Goal: Task Accomplishment & Management: Manage account settings

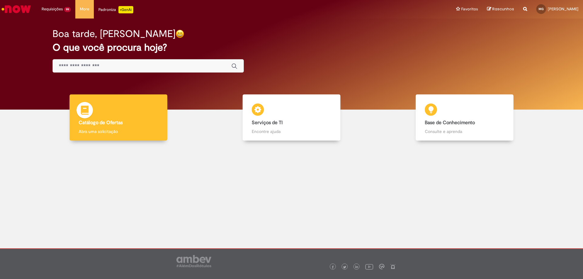
click at [96, 115] on div "Catálogo de Ofertas Catálogo de Ofertas Abra uma solicitação" at bounding box center [118, 117] width 98 height 46
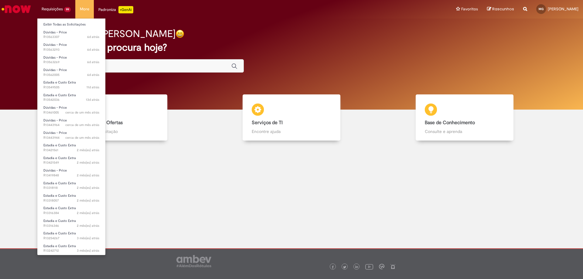
click at [53, 18] on li "Requisições 99 Exibir Todas as Solicitações Dúvidas - Price 6d atrás 6 dias atr…" at bounding box center [56, 9] width 38 height 18
click at [54, 23] on link "Exibir Todas as Solicitações" at bounding box center [71, 24] width 68 height 7
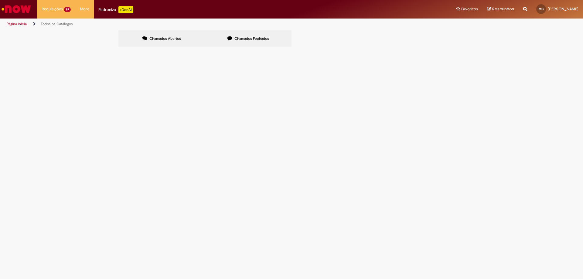
scroll to position [168, 0]
click at [0, 0] on link "2" at bounding box center [0, 0] width 0 height 0
click at [0, 0] on link "3" at bounding box center [0, 0] width 0 height 0
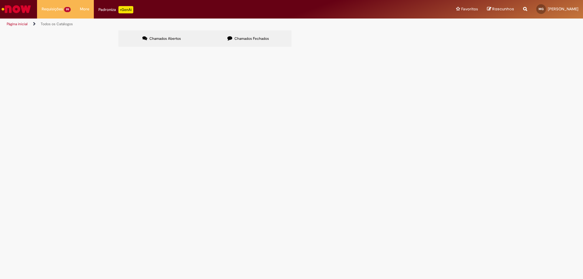
click at [0, 0] on link "4" at bounding box center [0, 0] width 0 height 0
click at [95, 49] on div "Chamados Abertos Chamados Fechados Itens solicitados Exportar como PDF Exportar…" at bounding box center [291, 39] width 583 height 18
click at [0, 0] on div "1 2 3 4 5 6 7 8 Linhas 61 − 80 de 146" at bounding box center [0, 0] width 0 height 0
click at [0, 0] on link "5" at bounding box center [0, 0] width 0 height 0
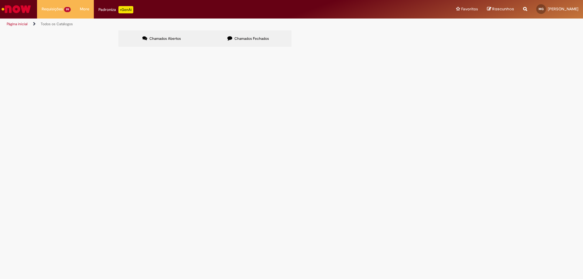
click at [0, 0] on link "6" at bounding box center [0, 0] width 0 height 0
click at [0, 0] on link "7" at bounding box center [0, 0] width 0 height 0
click at [0, 0] on link "8" at bounding box center [0, 0] width 0 height 0
click at [0, 0] on link "1" at bounding box center [0, 0] width 0 height 0
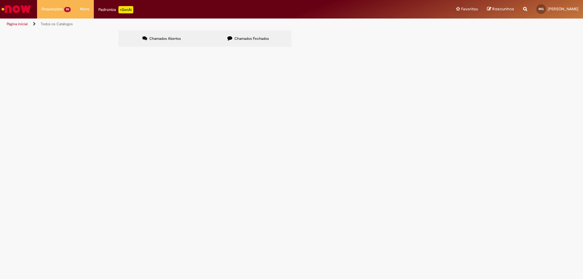
scroll to position [168, 0]
click at [0, 0] on link "2" at bounding box center [0, 0] width 0 height 0
click at [0, 0] on link "3" at bounding box center [0, 0] width 0 height 0
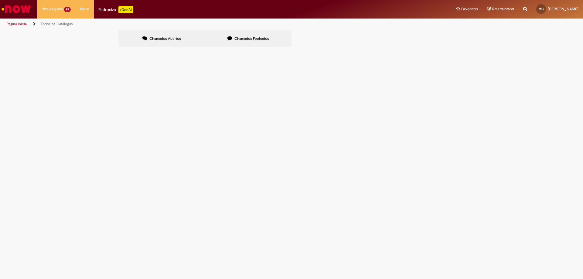
click at [0, 0] on link "4" at bounding box center [0, 0] width 0 height 0
